Goal: Information Seeking & Learning: Find specific fact

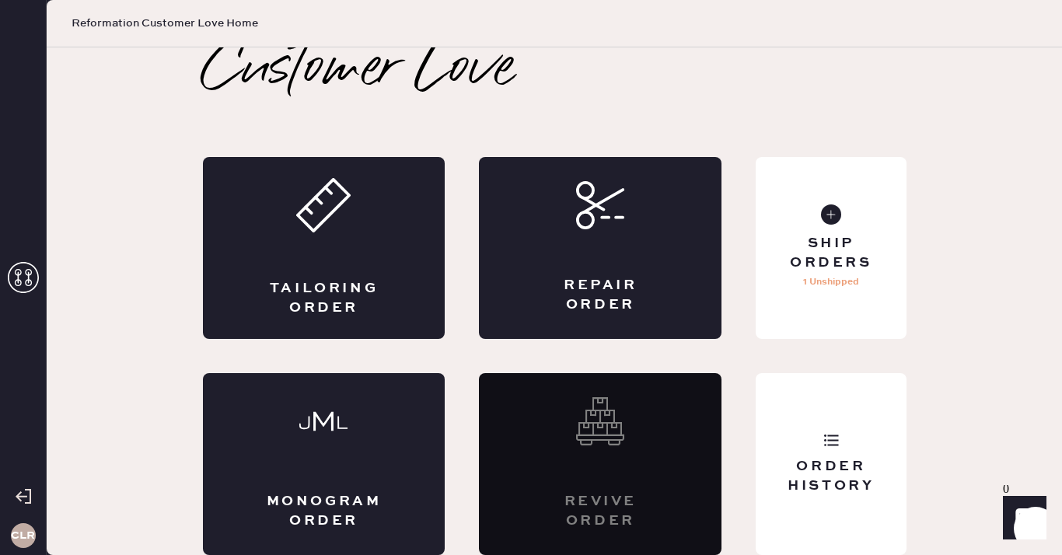
click at [17, 267] on icon at bounding box center [23, 277] width 31 height 31
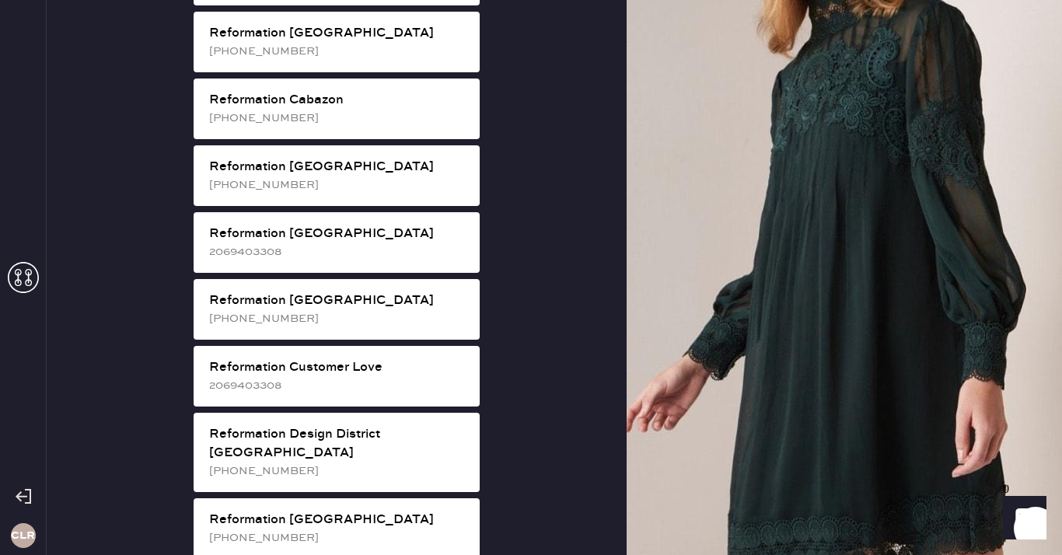
scroll to position [532, 0]
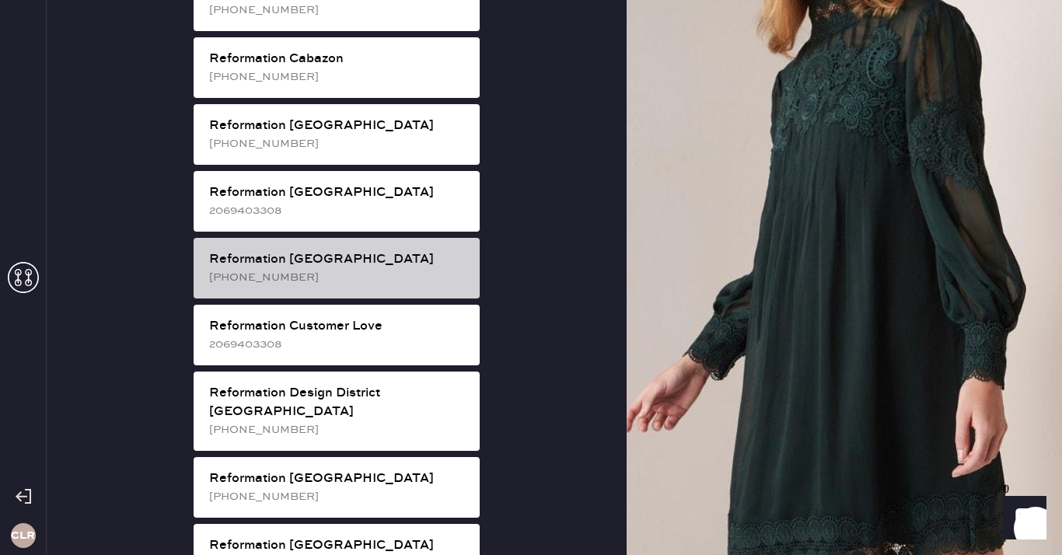
click at [356, 250] on div "Reformation [GEOGRAPHIC_DATA]" at bounding box center [338, 259] width 258 height 19
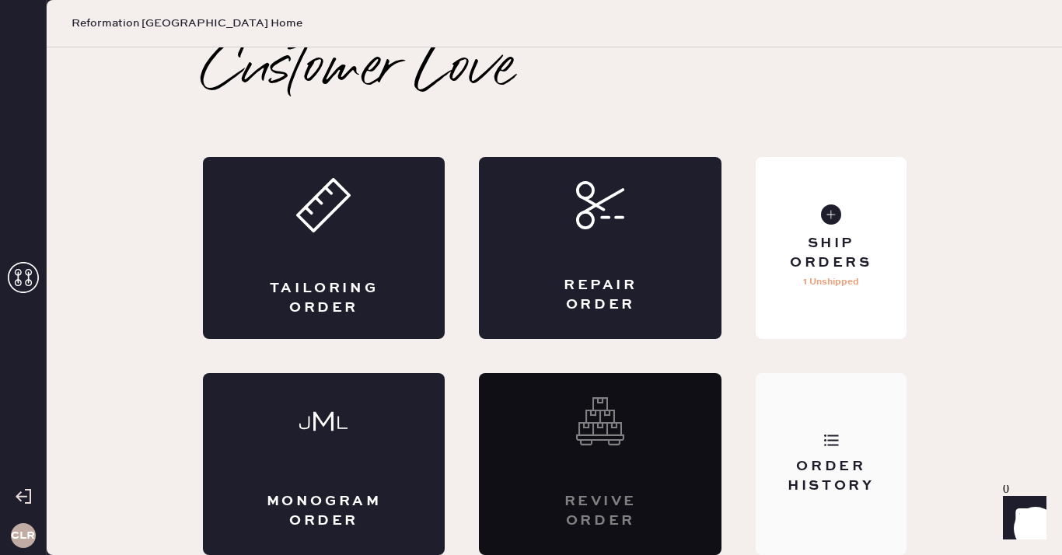
click at [830, 474] on div "Order History" at bounding box center [830, 476] width 125 height 39
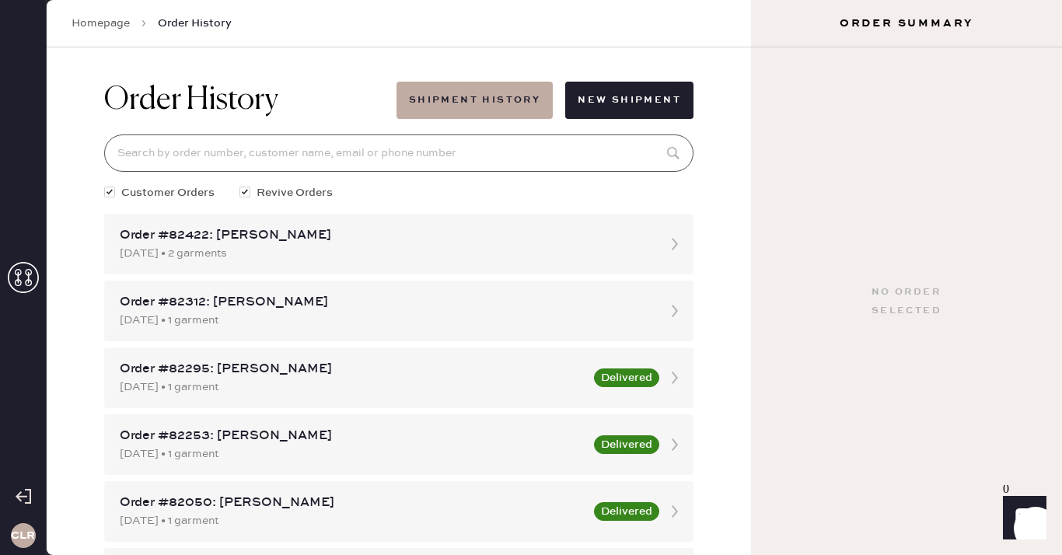
click at [442, 160] on input at bounding box center [398, 152] width 589 height 37
paste input "81762"
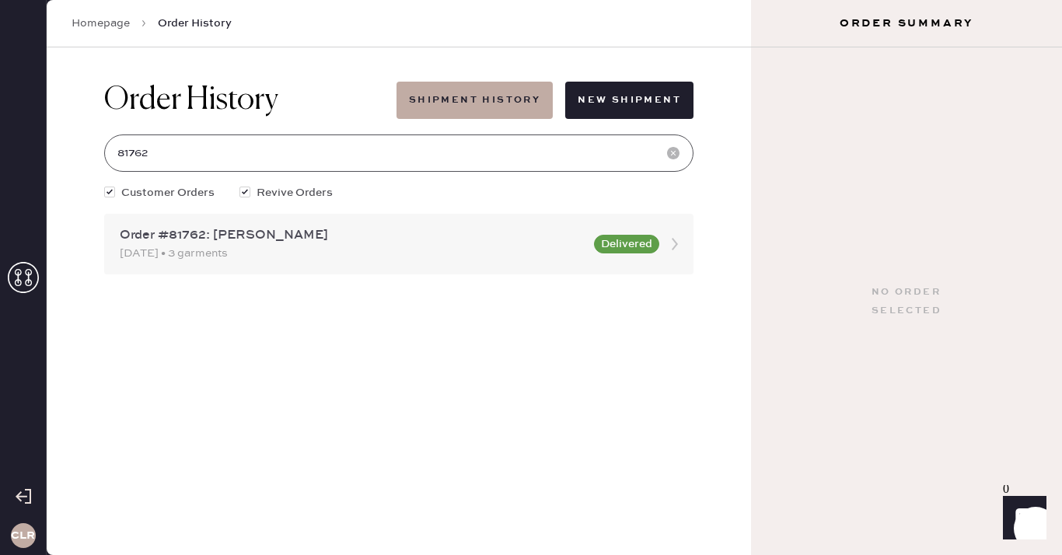
type input "81762"
click at [354, 227] on div "Order #81762: [PERSON_NAME]" at bounding box center [352, 235] width 465 height 19
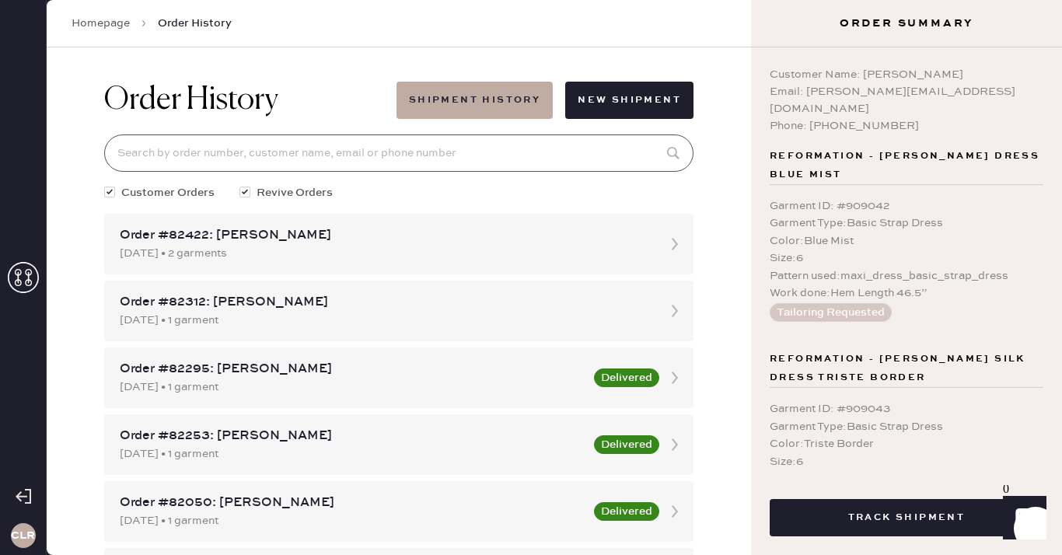
click at [321, 150] on input at bounding box center [398, 152] width 589 height 37
paste input "81762"
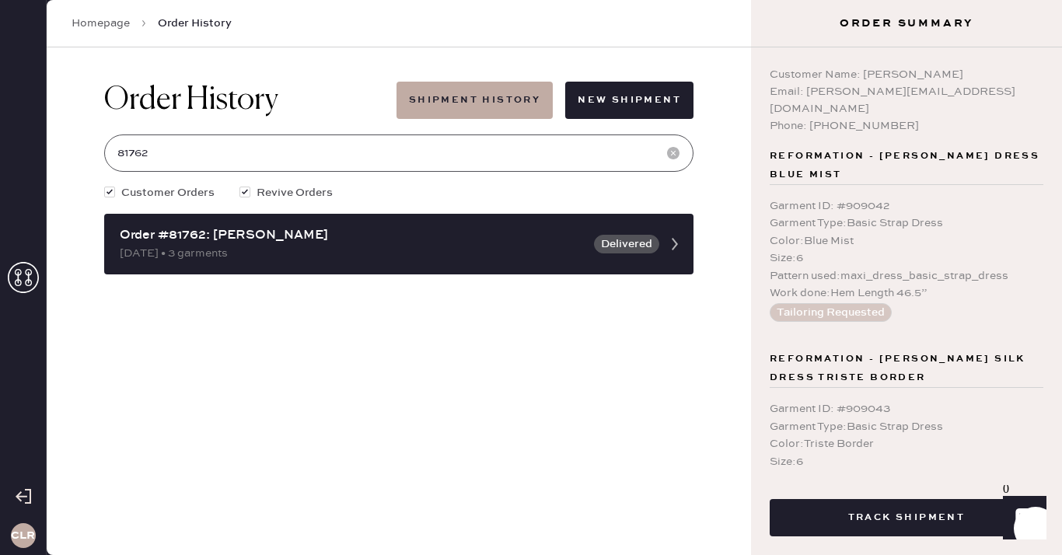
type input "81762"
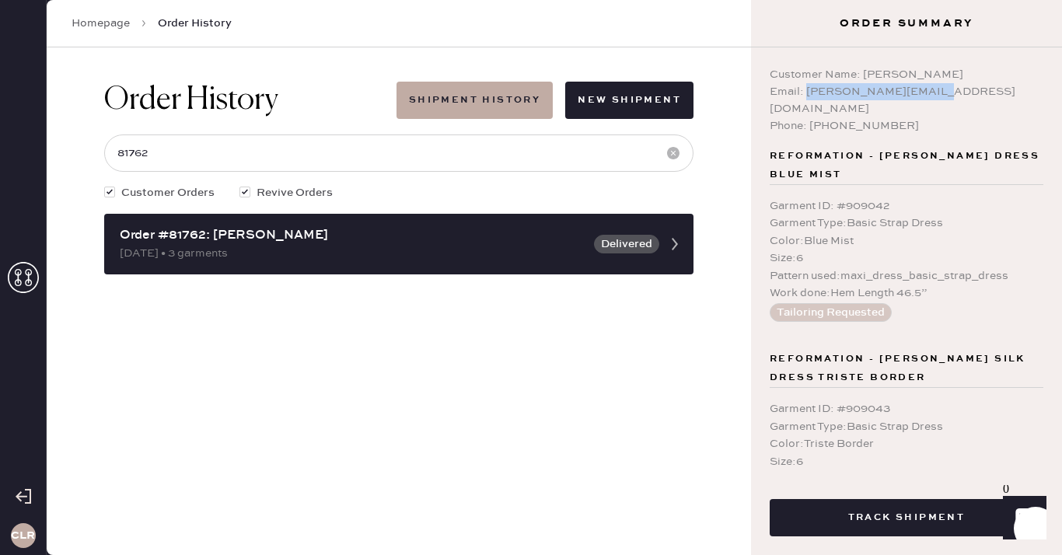
drag, startPoint x: 804, startPoint y: 89, endPoint x: 961, endPoint y: 89, distance: 157.0
click at [961, 89] on div "Email: [PERSON_NAME][EMAIL_ADDRESS][DOMAIN_NAME]" at bounding box center [906, 100] width 274 height 34
copy div "[PERSON_NAME][EMAIL_ADDRESS][DOMAIN_NAME]"
click at [735, 146] on div "Order History Shipment History New Shipment 81762 Customer Orders Revive Orders…" at bounding box center [399, 301] width 704 height 508
click at [182, 318] on div "Order History Shipment History New Shipment 81762 Customer Orders Revive Orders…" at bounding box center [399, 301] width 704 height 508
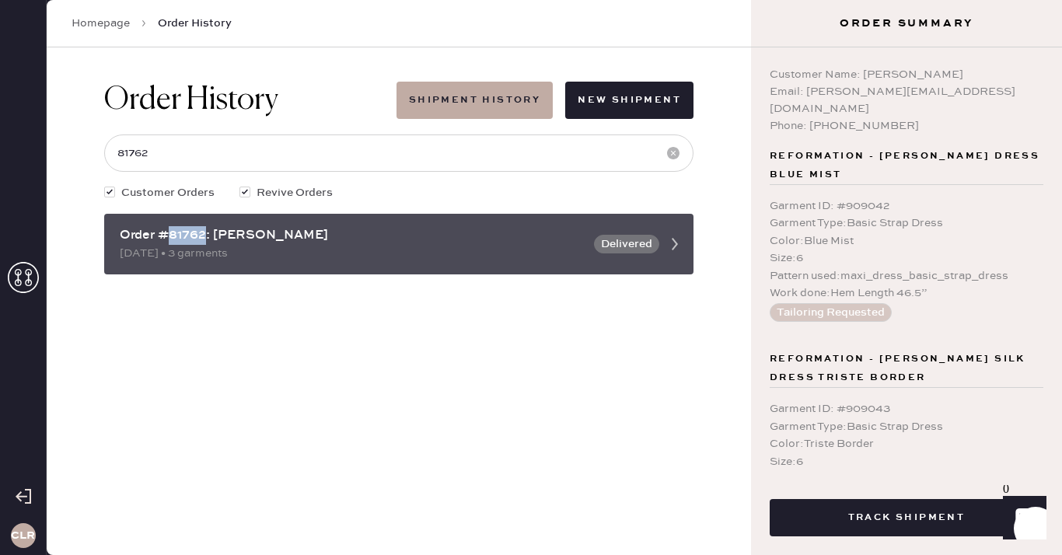
drag, startPoint x: 206, startPoint y: 239, endPoint x: 166, endPoint y: 229, distance: 40.7
click at [166, 229] on div "Order #81762: [PERSON_NAME]" at bounding box center [352, 235] width 465 height 19
copy div "81762"
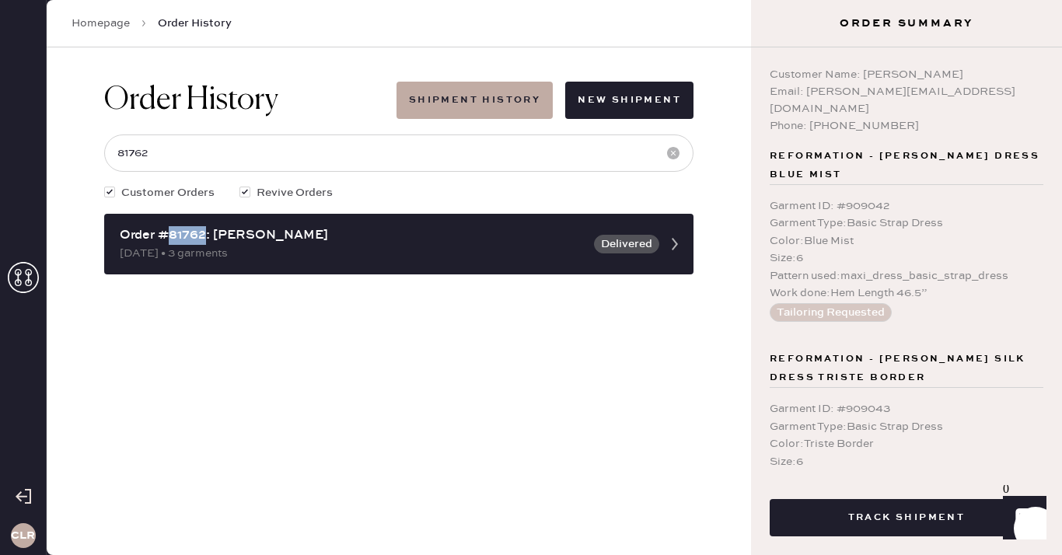
click at [345, 85] on div "Order History Shipment History New Shipment" at bounding box center [398, 100] width 589 height 37
drag, startPoint x: 864, startPoint y: 75, endPoint x: 973, endPoint y: 77, distance: 109.6
click at [973, 77] on div "Customer Name: [PERSON_NAME]" at bounding box center [906, 74] width 274 height 17
copy div "[PERSON_NAME]"
drag, startPoint x: 806, startPoint y: 92, endPoint x: 929, endPoint y: 92, distance: 122.8
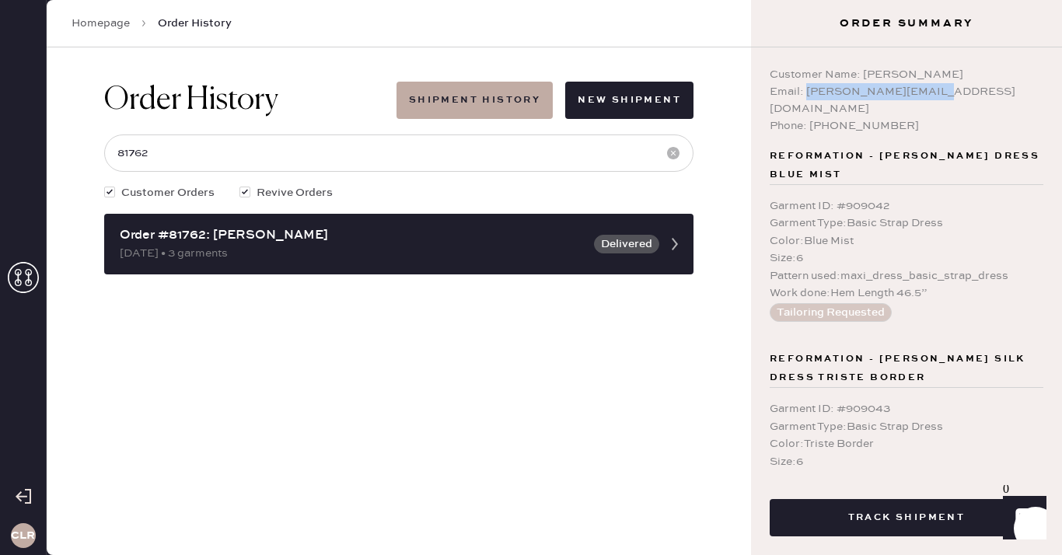
click at [929, 92] on div "Email: [PERSON_NAME][EMAIL_ADDRESS][DOMAIN_NAME]" at bounding box center [906, 100] width 274 height 34
copy div "[PERSON_NAME][EMAIL_ADDRESS][DOMAIN_NAME]"
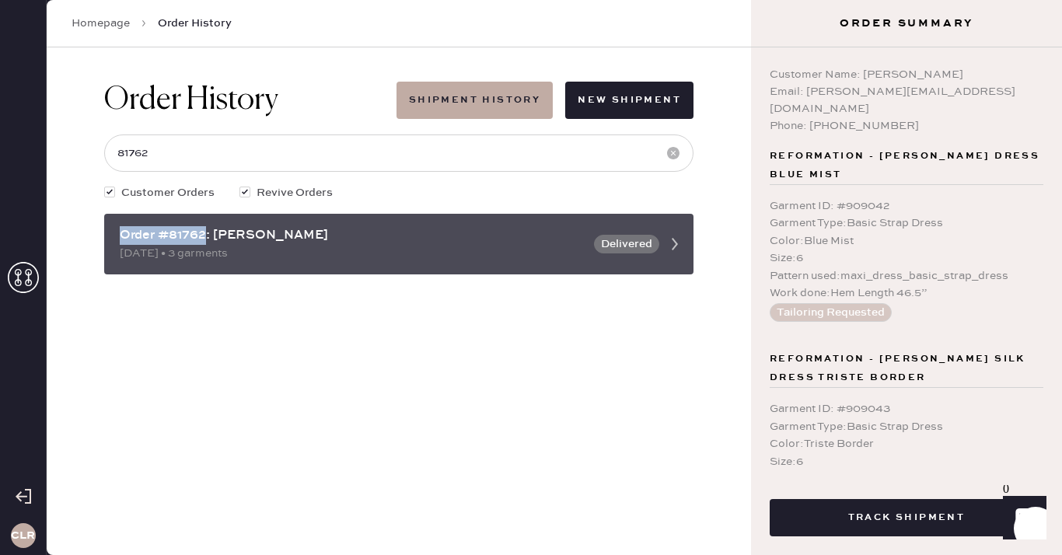
drag, startPoint x: 204, startPoint y: 234, endPoint x: 110, endPoint y: 236, distance: 94.1
click at [110, 236] on div "Order #81762: [PERSON_NAME] [DATE] • 3 garments Delivered" at bounding box center [398, 244] width 589 height 61
copy div "Order #81762"
